Goal: Transaction & Acquisition: Purchase product/service

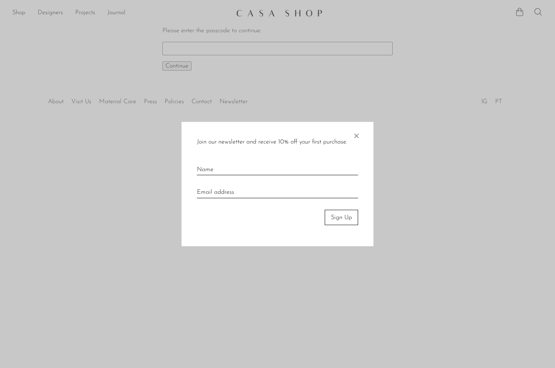
click at [359, 136] on span "×" at bounding box center [357, 134] width 8 height 25
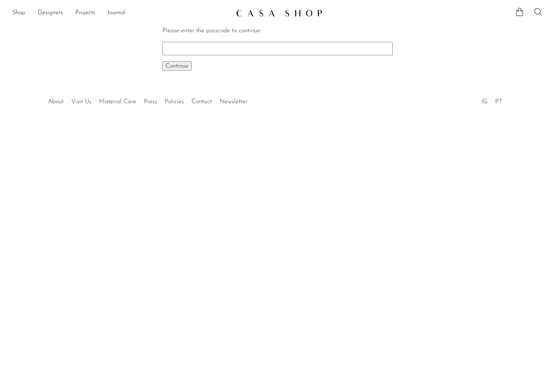
click at [192, 49] on input "Please enter the passcode to continue:" at bounding box center [277, 48] width 230 height 13
type input "EARLY"
click at [162, 61] on button "Continue One moment..." at bounding box center [176, 65] width 29 height 9
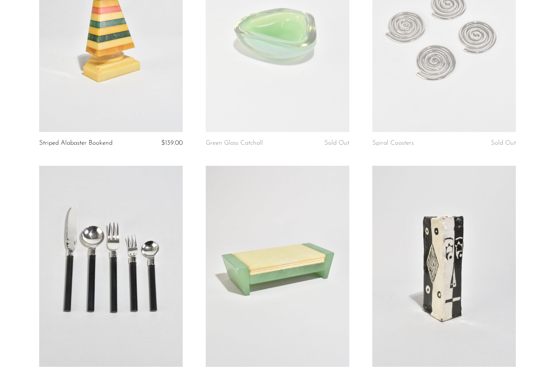
scroll to position [605, 0]
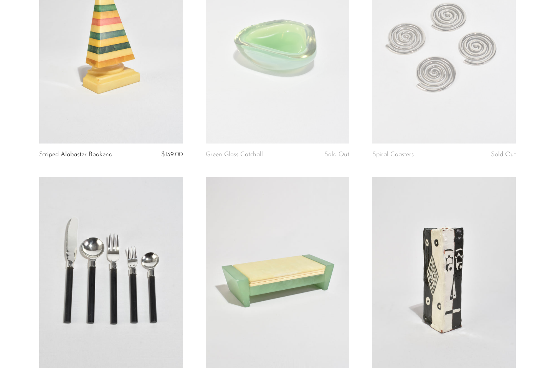
click at [424, 74] on link at bounding box center [444, 43] width 144 height 201
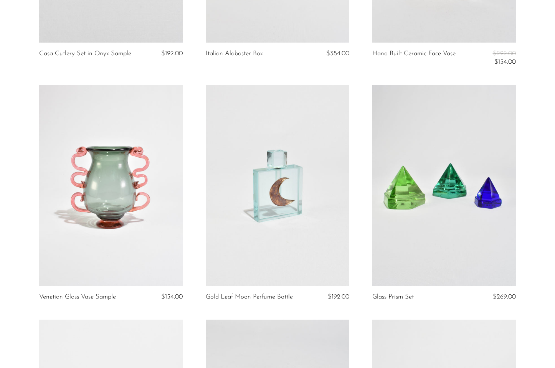
scroll to position [970, 0]
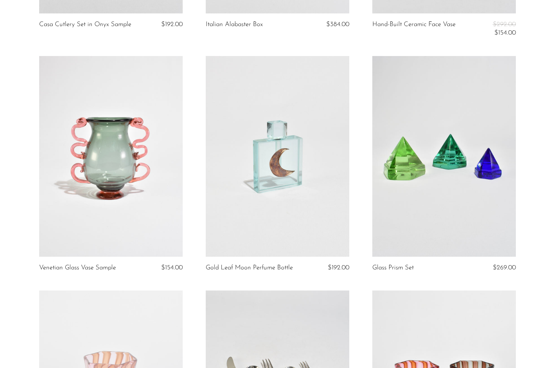
click at [380, 247] on link at bounding box center [444, 156] width 144 height 201
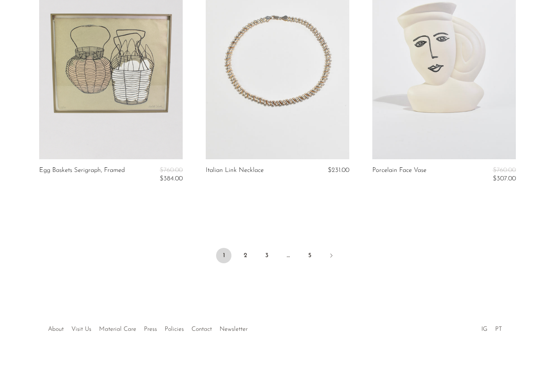
scroll to position [2747, 0]
click at [244, 259] on link "2" at bounding box center [245, 254] width 15 height 15
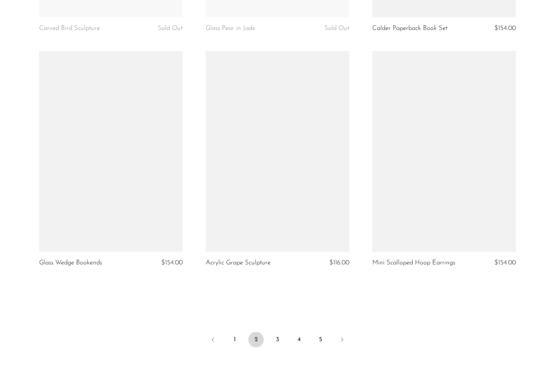
scroll to position [2645, 0]
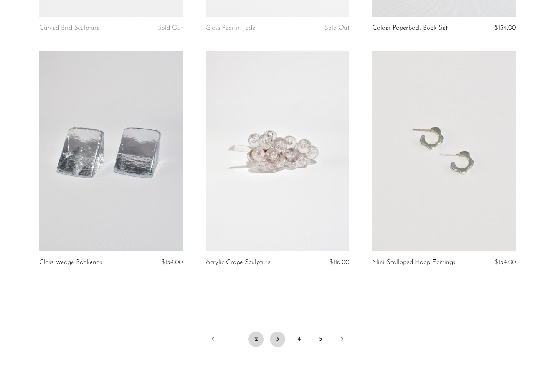
click at [277, 336] on link "3" at bounding box center [277, 339] width 15 height 15
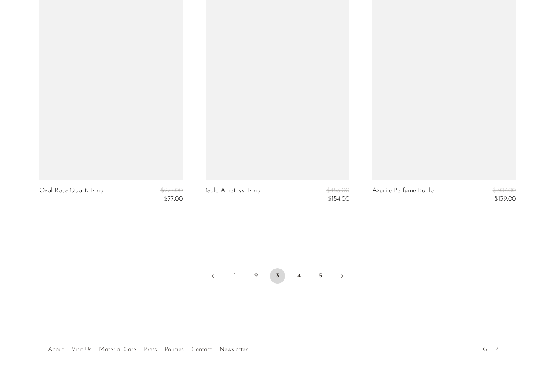
scroll to position [2762, 0]
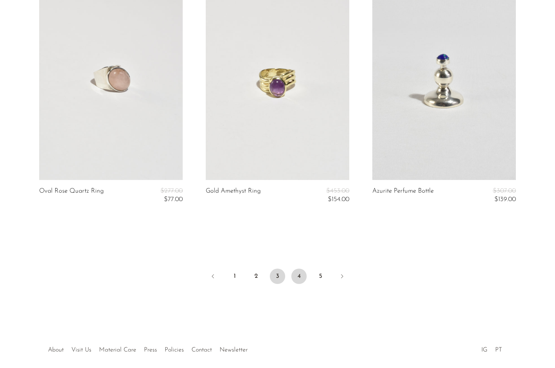
click at [295, 281] on link "4" at bounding box center [298, 276] width 15 height 15
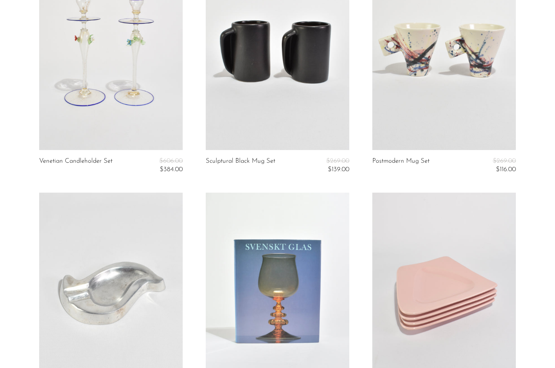
scroll to position [1339, 0]
click at [460, 80] on link at bounding box center [444, 49] width 144 height 201
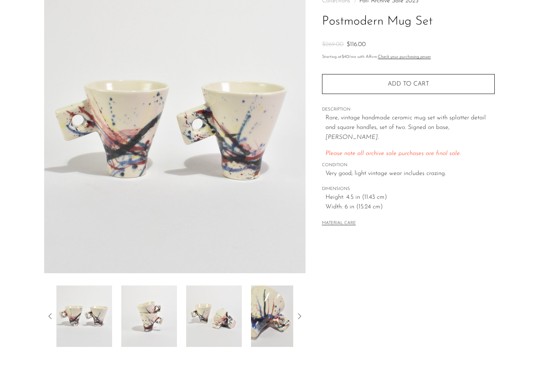
scroll to position [51, 0]
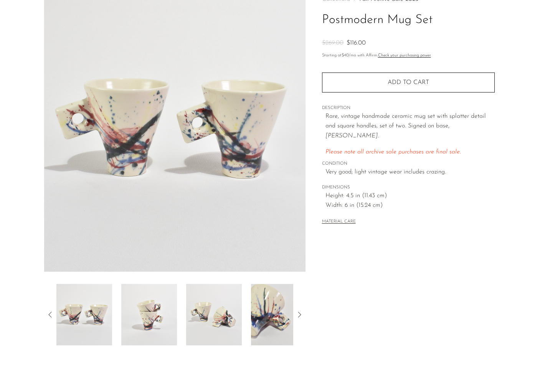
click at [253, 333] on img at bounding box center [279, 314] width 56 height 61
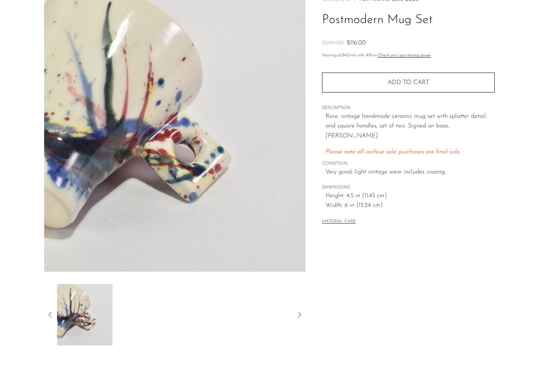
click at [253, 333] on div at bounding box center [174, 314] width 237 height 61
click at [46, 316] on icon at bounding box center [50, 314] width 9 height 9
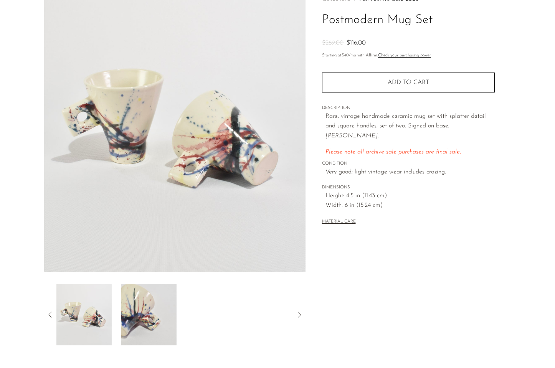
scroll to position [132, 0]
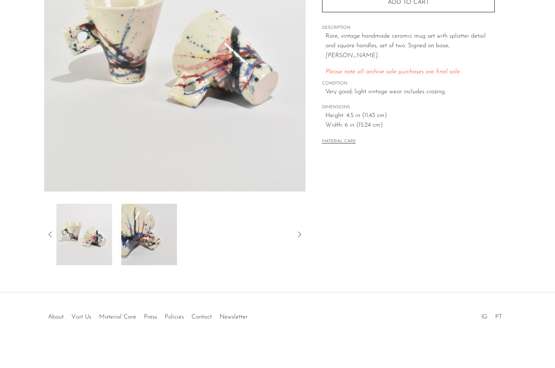
click at [204, 317] on div at bounding box center [277, 309] width 147 height 27
click at [201, 314] on link "Contact" at bounding box center [202, 317] width 20 height 6
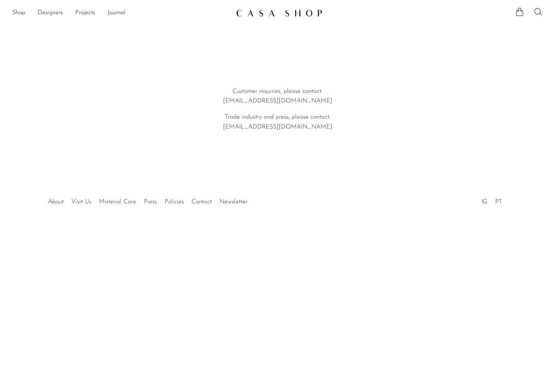
click at [50, 205] on li "About" at bounding box center [55, 202] width 23 height 10
click at [51, 200] on link "About" at bounding box center [56, 202] width 16 height 6
